Goal: Feedback & Contribution: Submit feedback/report problem

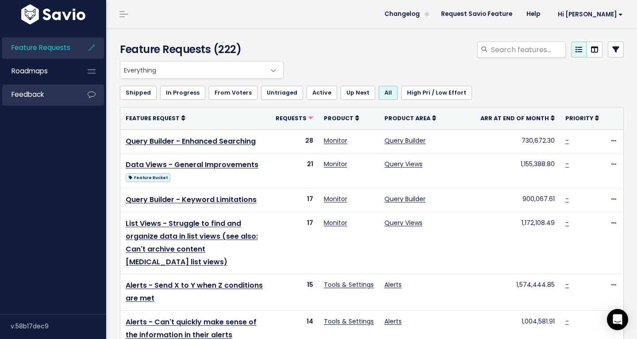
click at [77, 98] on li "Feedback" at bounding box center [53, 94] width 102 height 21
click at [46, 95] on link "Feedback" at bounding box center [37, 94] width 71 height 20
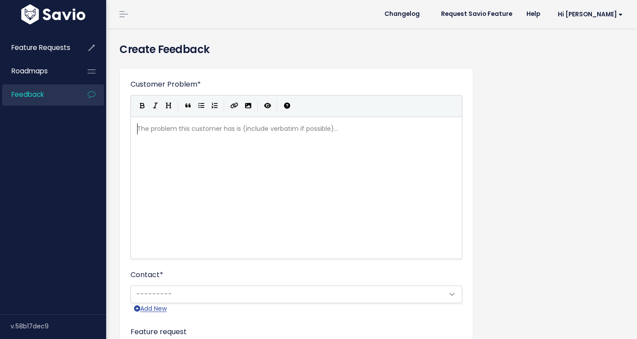
scroll to position [1, 0]
click at [287, 130] on pre "​" at bounding box center [296, 128] width 322 height 11
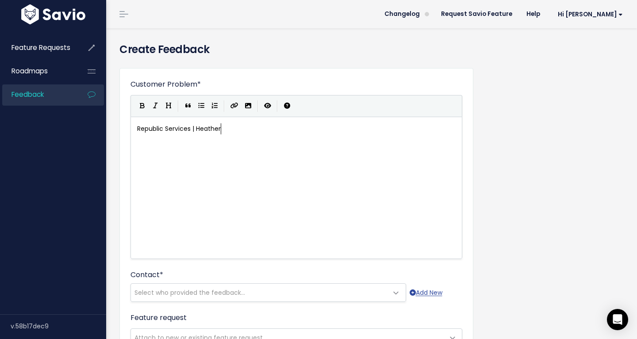
type textarea "Republic Services | Heatherv|"
type textarea "| Mass Delete"
type textarea "Heather likes to keep a clean inbo"
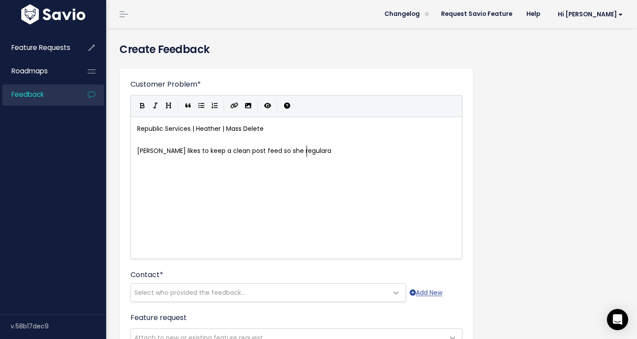
type textarea "post feed so she regularay"
type textarea "ly"
type textarea "ly cleans the post v"
type textarea "feed for all posts that are not relevant. She regulara"
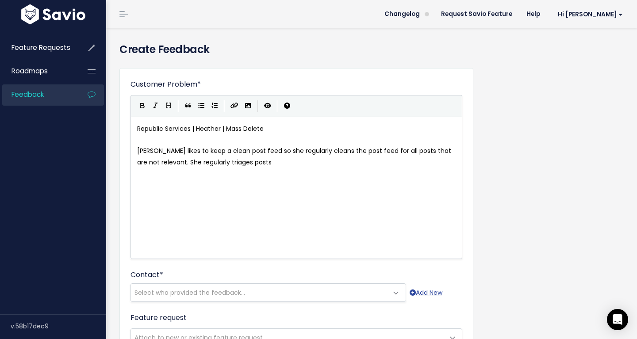
type textarea "ly triages posts so"
type textarea "and marks with low, med, high risk status. After she doesn"
type textarea "this she dlet"
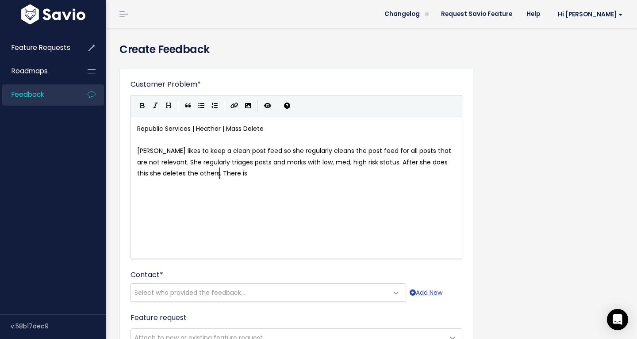
type textarea "eletes the others. There is sn"
type textarea "no e"
type textarea "way to easily delete posts as you can't ful"
type textarea "ilter s"
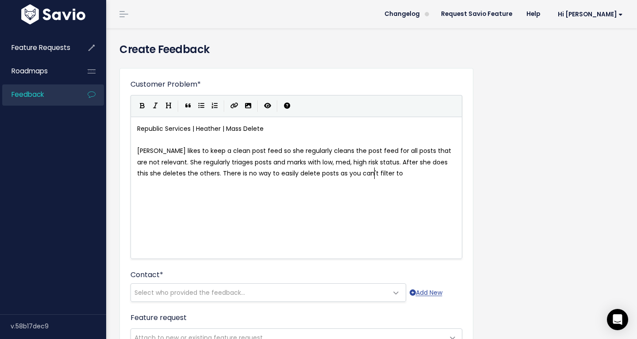
type textarea "to d"
type textarea "show posts that are not filteres"
type textarea "d."
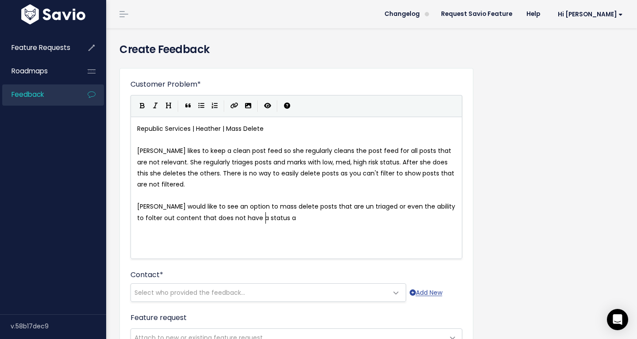
scroll to position [12, 0]
type textarea "Heather would like to see an option to mass delete posts that are un triaged or…"
click at [440, 207] on span "Heather would like to see an option to mass delete posts that are un triaged or…" at bounding box center [297, 212] width 320 height 20
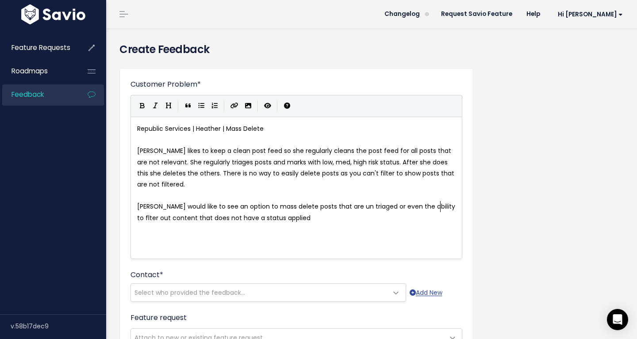
type textarea "i"
click at [320, 216] on pre "Heather would like to see an option to mass delete posts that are un triaged or…" at bounding box center [296, 212] width 322 height 22
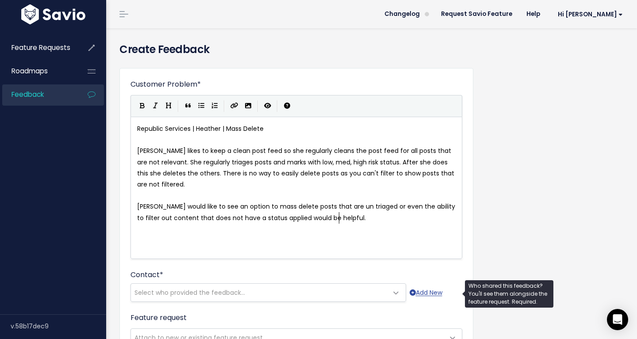
type textarea "would be helpful."
click at [319, 289] on span "Select who provided the feedback..." at bounding box center [259, 293] width 257 height 18
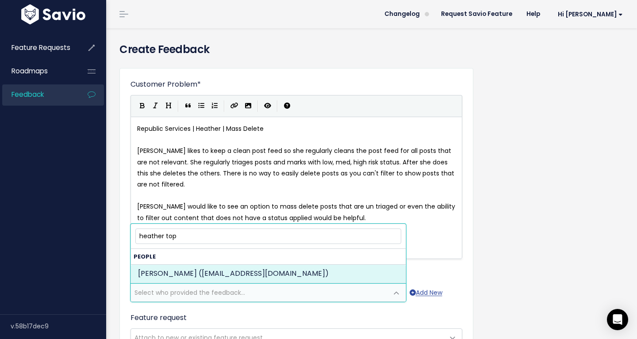
type input "heather top"
select select "82961438"
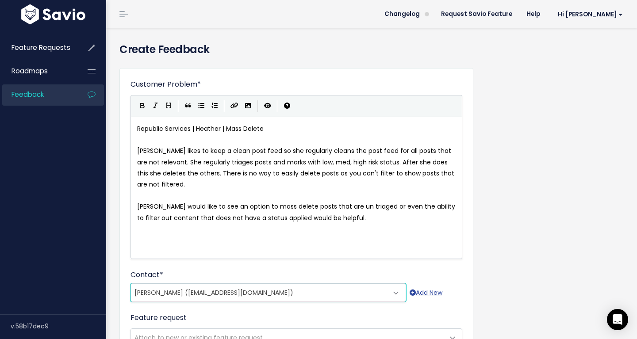
scroll to position [268, 0]
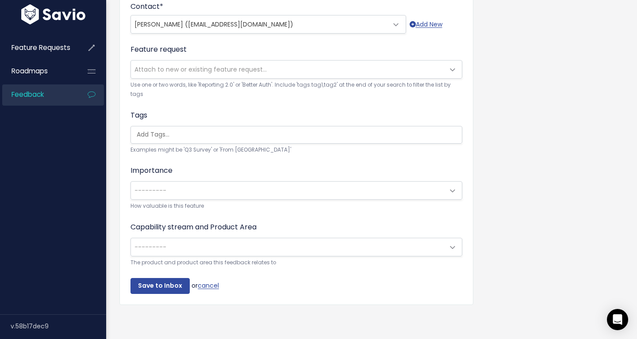
click at [257, 191] on span "---------" at bounding box center [287, 191] width 313 height 18
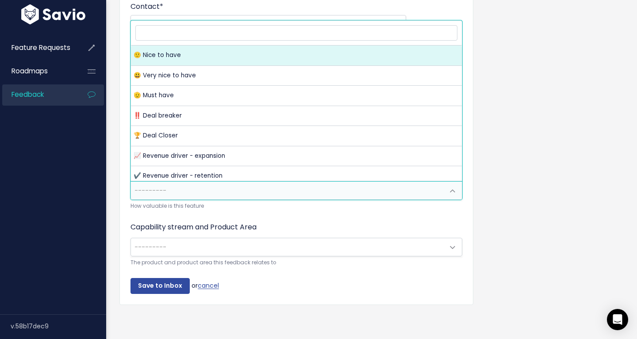
select select "NICE_TO_HAVE"
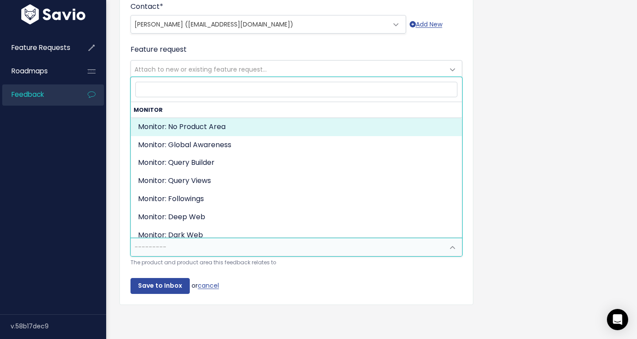
click at [226, 252] on span "---------" at bounding box center [287, 247] width 313 height 18
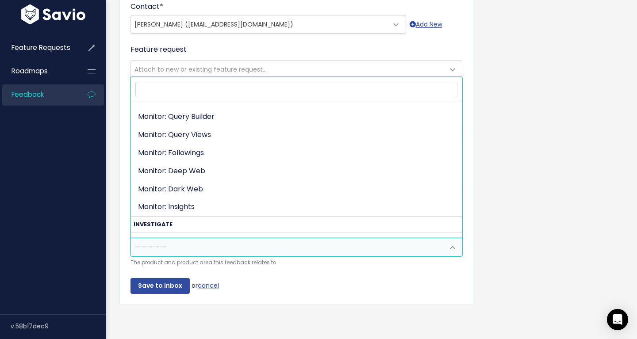
scroll to position [40, 0]
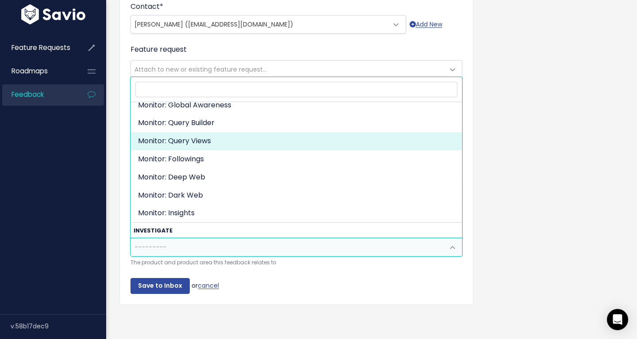
select select "ORGANIZE_COLLABORATE_REPORT:QUERY_VIEWING"
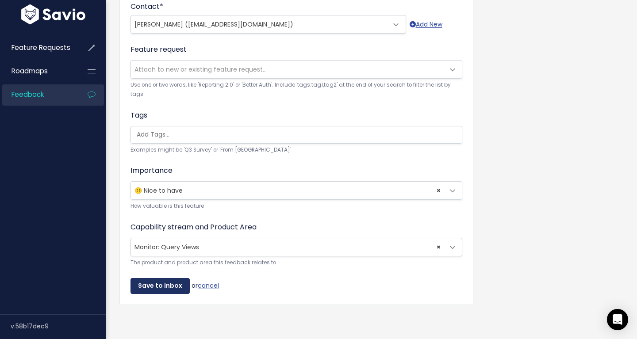
click at [166, 283] on input "Save to Inbox" at bounding box center [159, 286] width 59 height 16
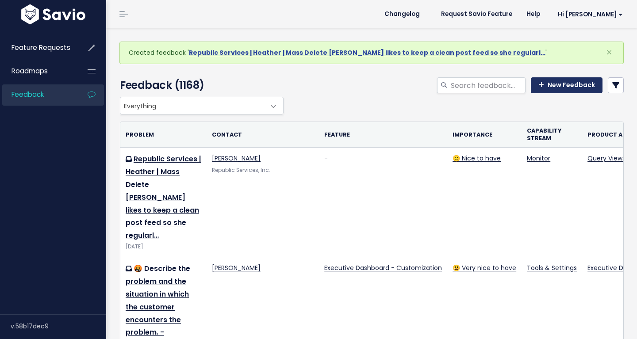
click at [556, 83] on link "New Feedback" at bounding box center [566, 85] width 72 height 16
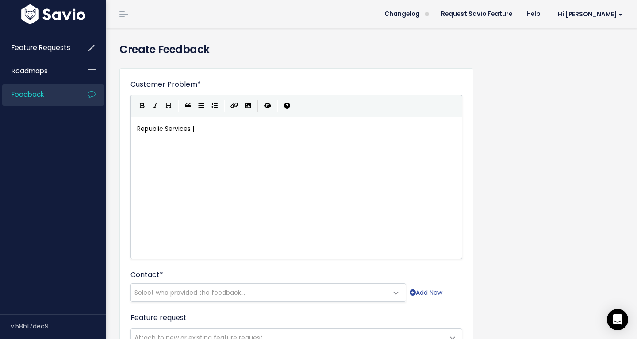
scroll to position [3, 58]
type textarea "Republic Services | Heather | Source Coverage."
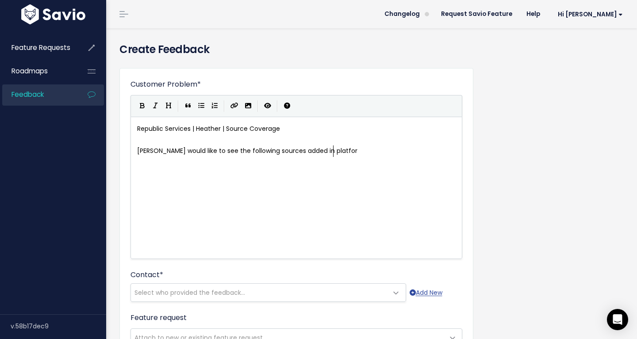
type textarea "[PERSON_NAME] would like to see the following sources added in platform"
type textarea "Facebook Reels,"
type textarea "Facebook Live"
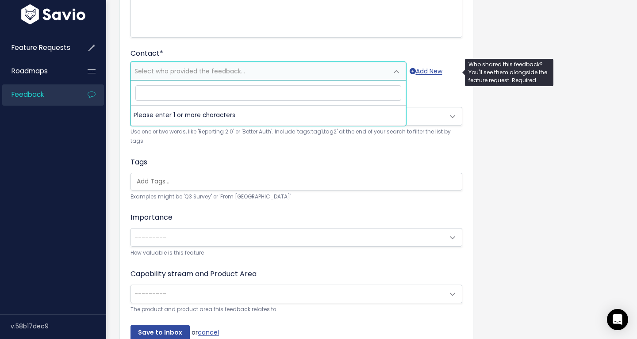
click at [289, 67] on span "Select who provided the feedback..." at bounding box center [259, 71] width 257 height 18
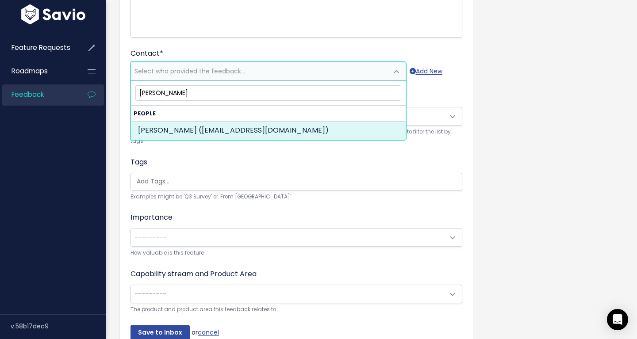
type input "heather topla"
select select "82961438"
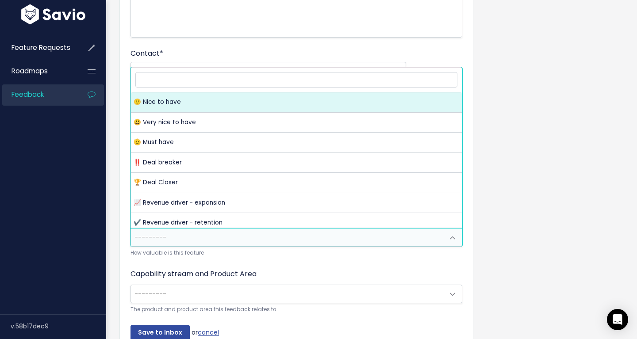
click at [262, 245] on span "---------" at bounding box center [287, 238] width 313 height 18
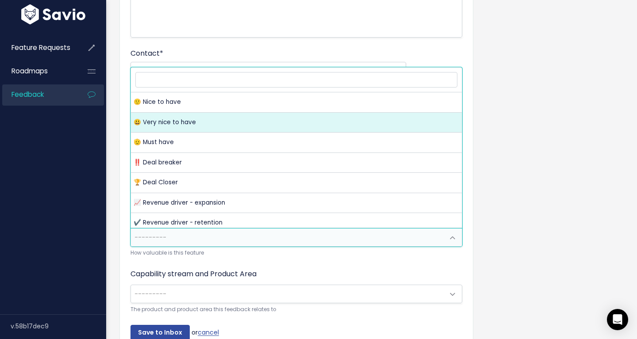
select select "VERY_NICE_TO_HAVE"
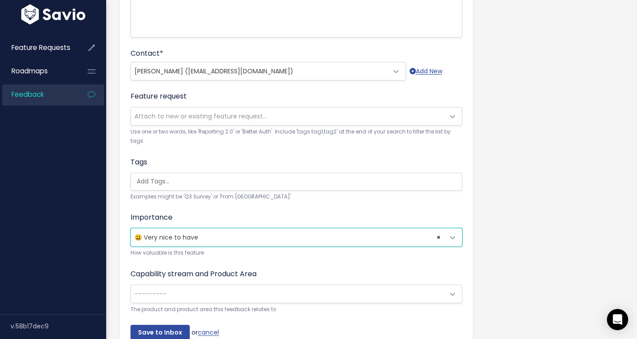
scroll to position [268, 0]
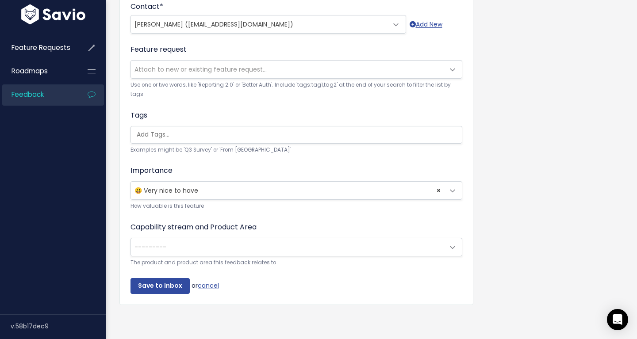
click at [233, 256] on div "Capability stream and Product Area --------- Monitor: No Product Area Monitor: …" at bounding box center [296, 245] width 332 height 46
click at [237, 248] on span "---------" at bounding box center [287, 247] width 313 height 18
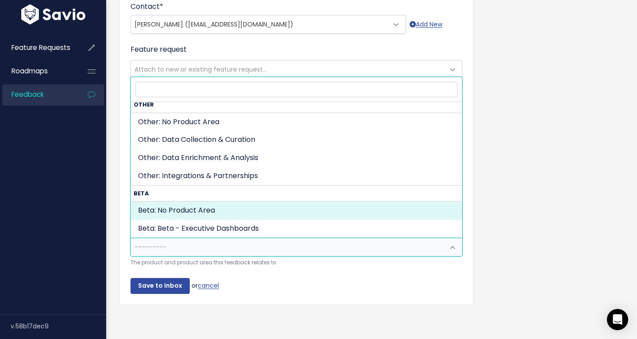
scroll to position [451, 0]
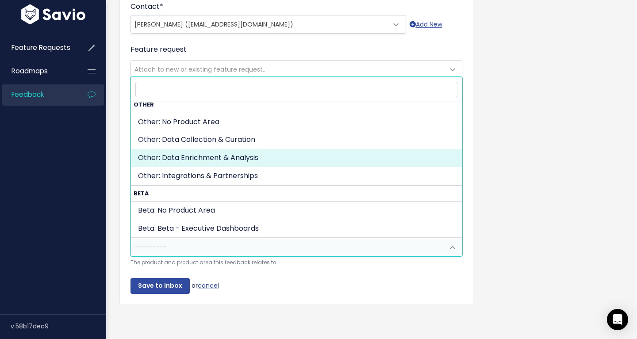
select select "OTHER:DATA_ENRIGHMENT_ANALYTICS"
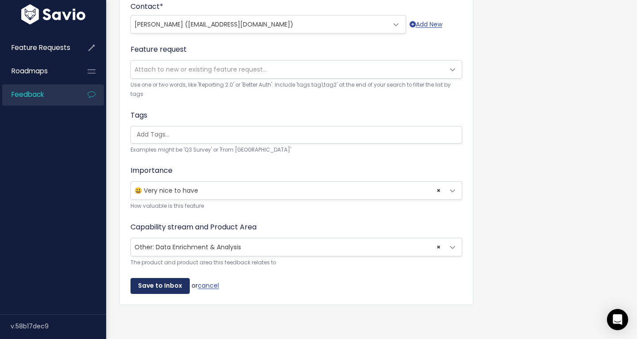
click at [172, 283] on input "Save to Inbox" at bounding box center [159, 286] width 59 height 16
